Goal: Task Accomplishment & Management: Manage account settings

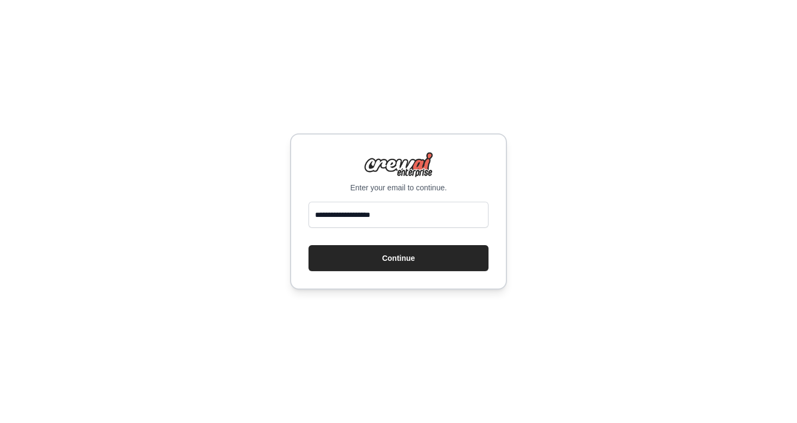
type input "**********"
click at [399, 258] on button "Continue" at bounding box center [399, 258] width 180 height 26
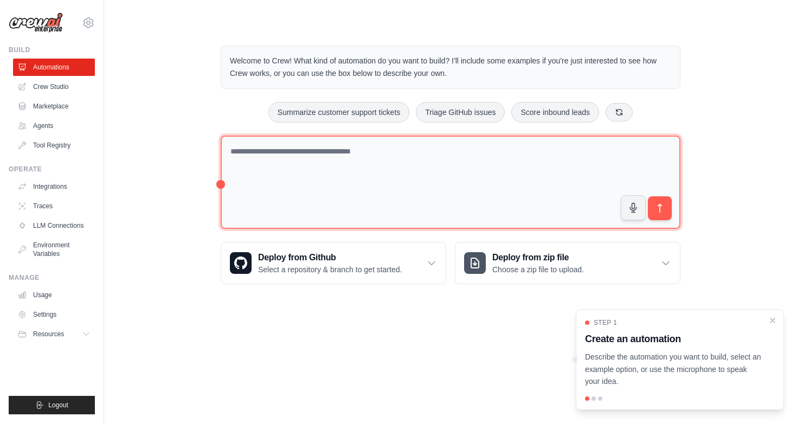
click at [303, 183] on textarea at bounding box center [451, 183] width 460 height 94
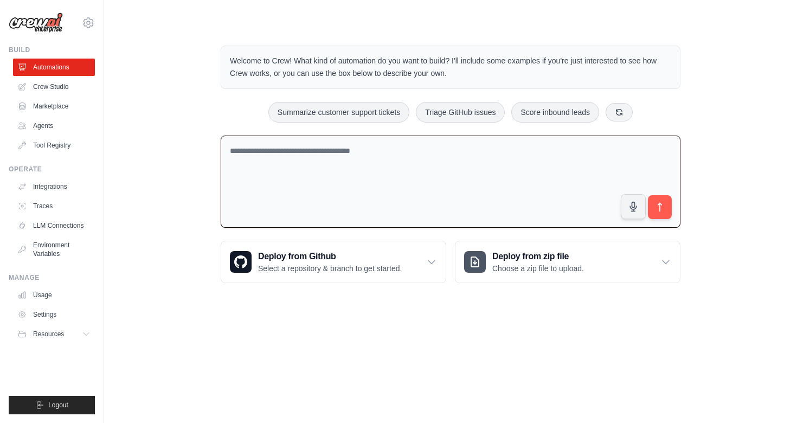
click at [408, 194] on textarea at bounding box center [451, 182] width 460 height 93
click at [61, 338] on button "Resources" at bounding box center [55, 333] width 82 height 17
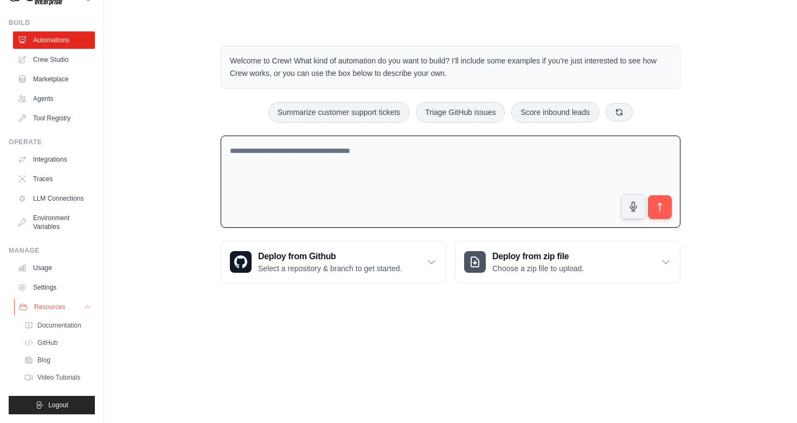
scroll to position [27, 0]
click at [92, 308] on icon at bounding box center [87, 307] width 9 height 9
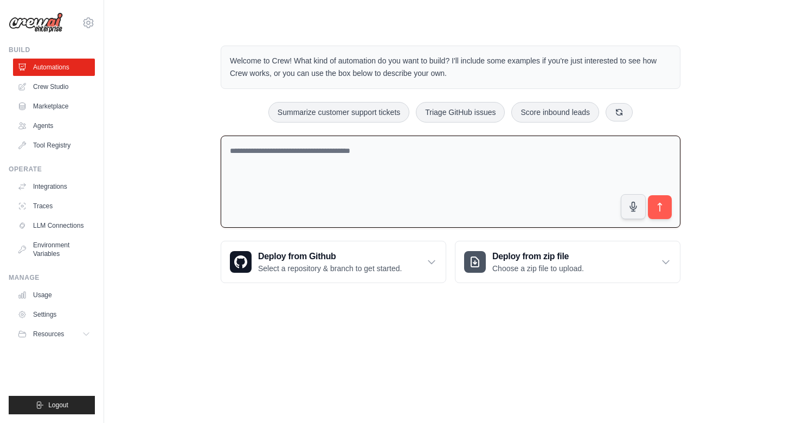
scroll to position [0, 0]
click at [91, 18] on icon at bounding box center [88, 22] width 13 height 13
click at [74, 68] on link "Settings" at bounding box center [88, 73] width 95 height 20
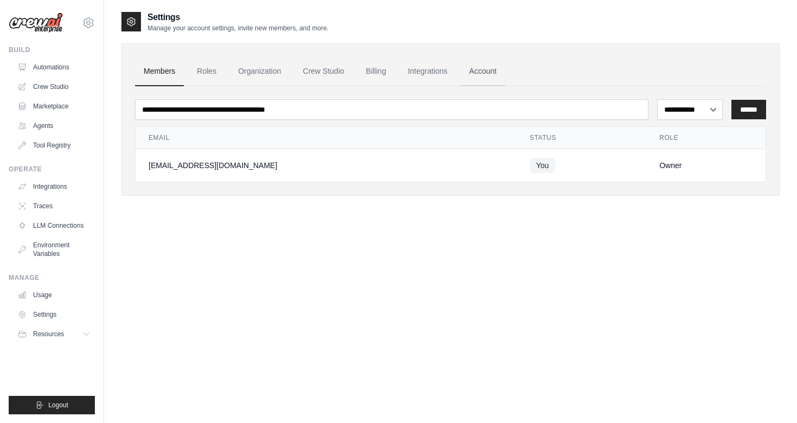
click at [461, 68] on link "Account" at bounding box center [483, 71] width 45 height 29
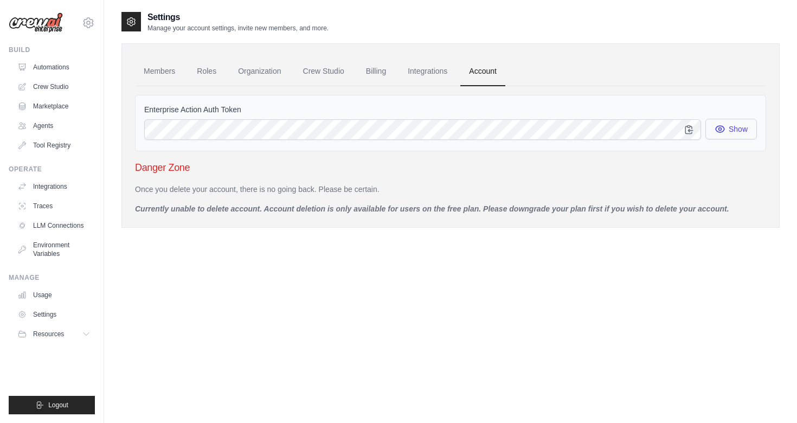
click at [725, 129] on icon "button" at bounding box center [720, 129] width 11 height 11
click at [437, 69] on link "Integrations" at bounding box center [427, 71] width 57 height 29
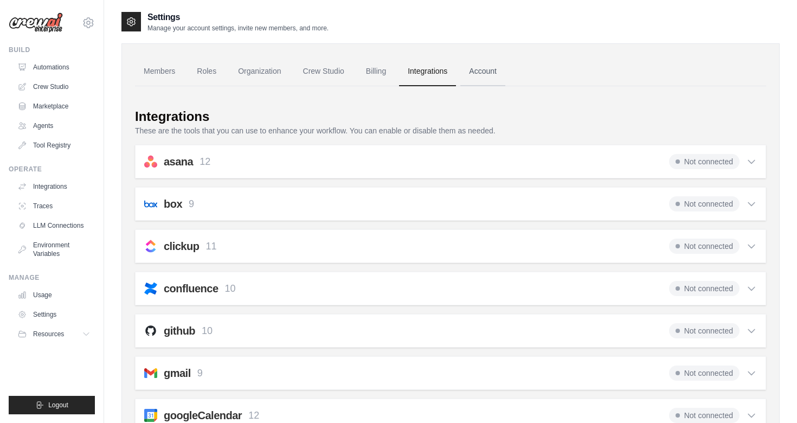
click at [477, 80] on link "Account" at bounding box center [483, 71] width 45 height 29
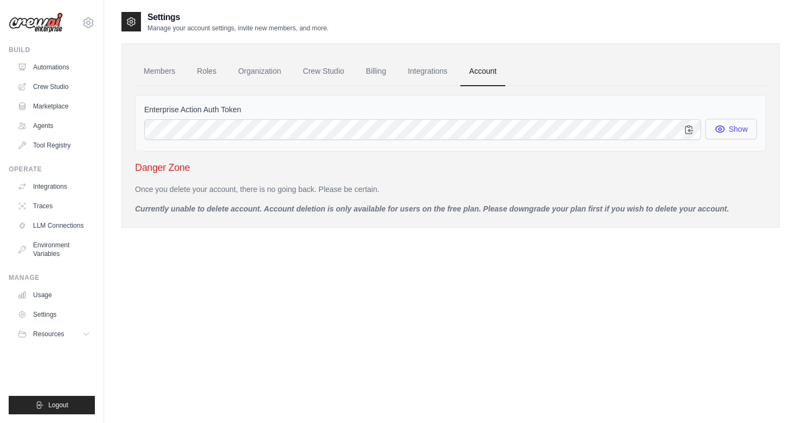
click at [721, 135] on button "Show" at bounding box center [732, 129] width 52 height 21
click at [566, 199] on div "Once you delete your account, there is no going back. Please be certain. Curren…" at bounding box center [450, 199] width 631 height 30
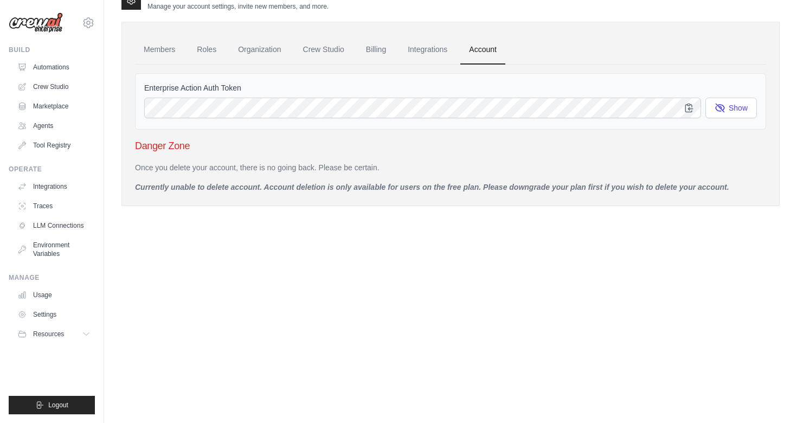
scroll to position [22, 0]
click at [694, 105] on icon "button" at bounding box center [689, 107] width 11 height 11
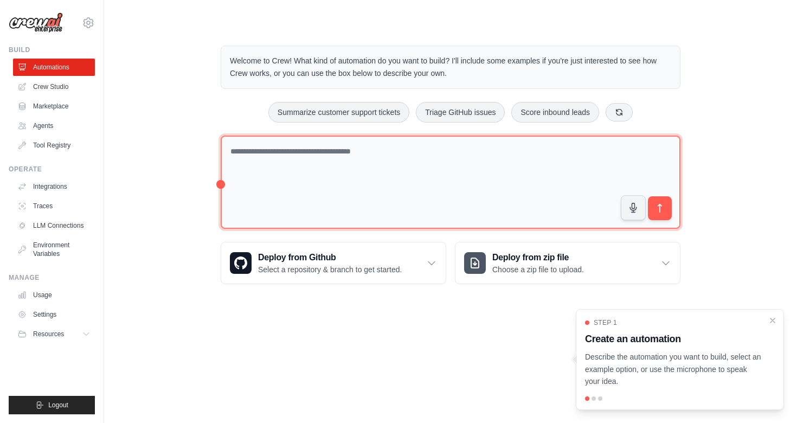
click at [363, 184] on textarea at bounding box center [451, 183] width 460 height 94
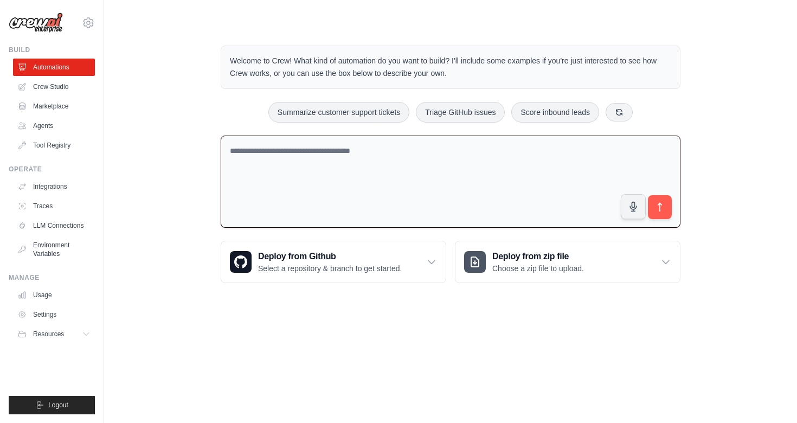
click at [279, 195] on textarea at bounding box center [451, 182] width 460 height 93
click at [79, 231] on link "LLM Connections" at bounding box center [55, 225] width 82 height 17
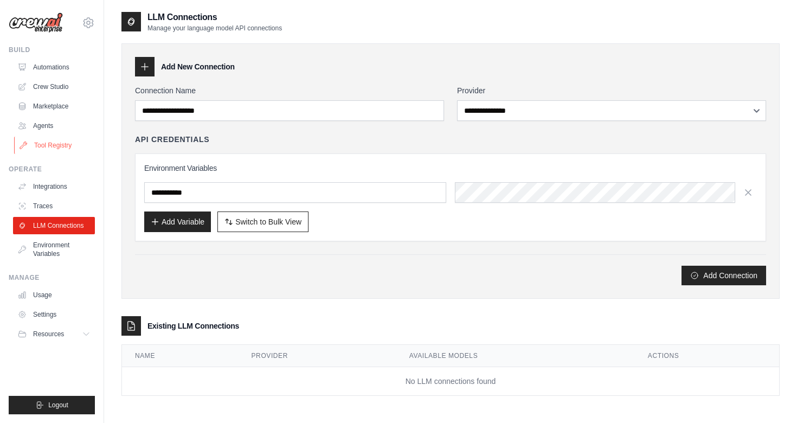
click at [69, 145] on link "Tool Registry" at bounding box center [55, 145] width 82 height 17
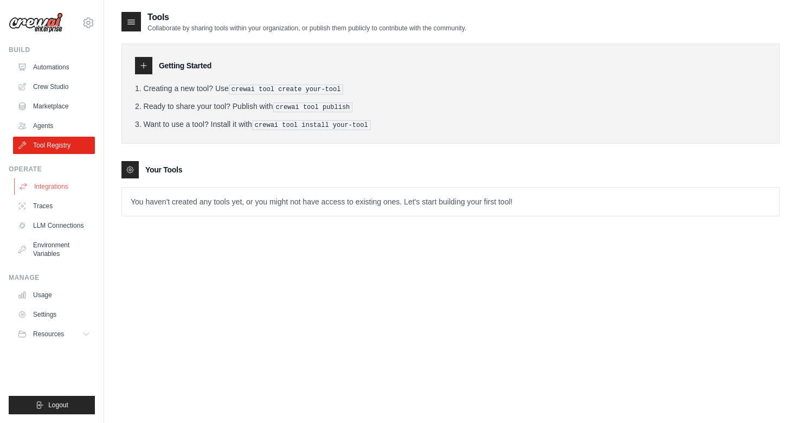
click at [69, 188] on link "Integrations" at bounding box center [55, 186] width 82 height 17
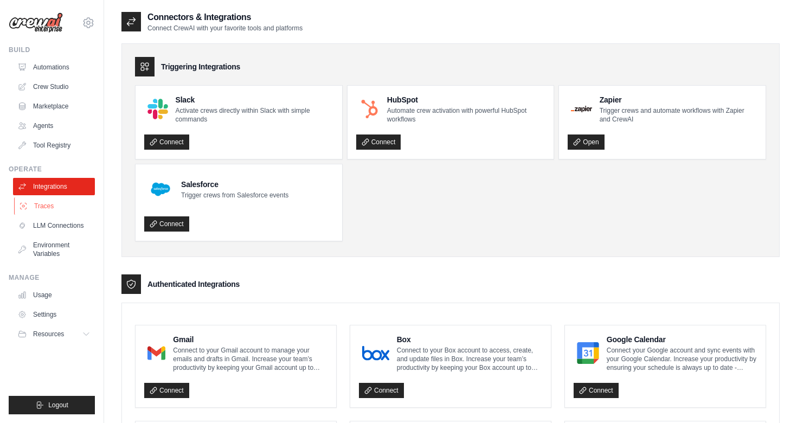
click at [65, 209] on link "Traces" at bounding box center [55, 205] width 82 height 17
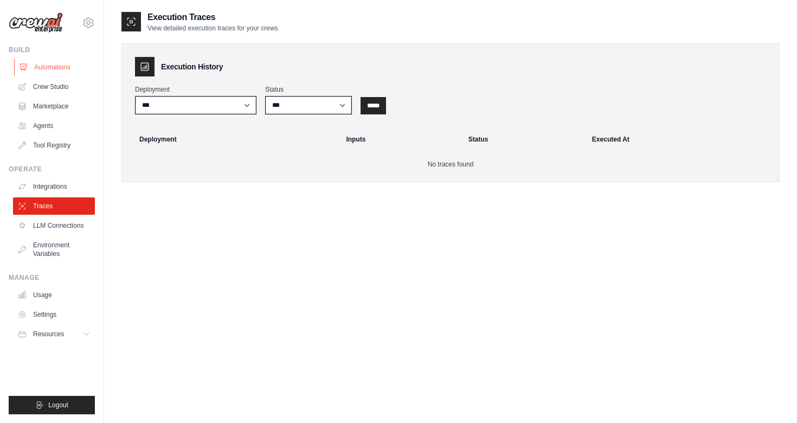
click at [60, 70] on link "Automations" at bounding box center [55, 67] width 82 height 17
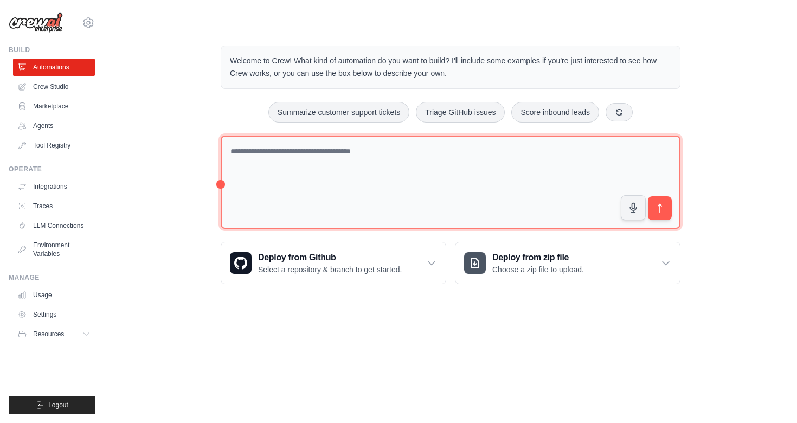
click at [315, 178] on textarea at bounding box center [451, 183] width 460 height 94
